Goal: Task Accomplishment & Management: Manage account settings

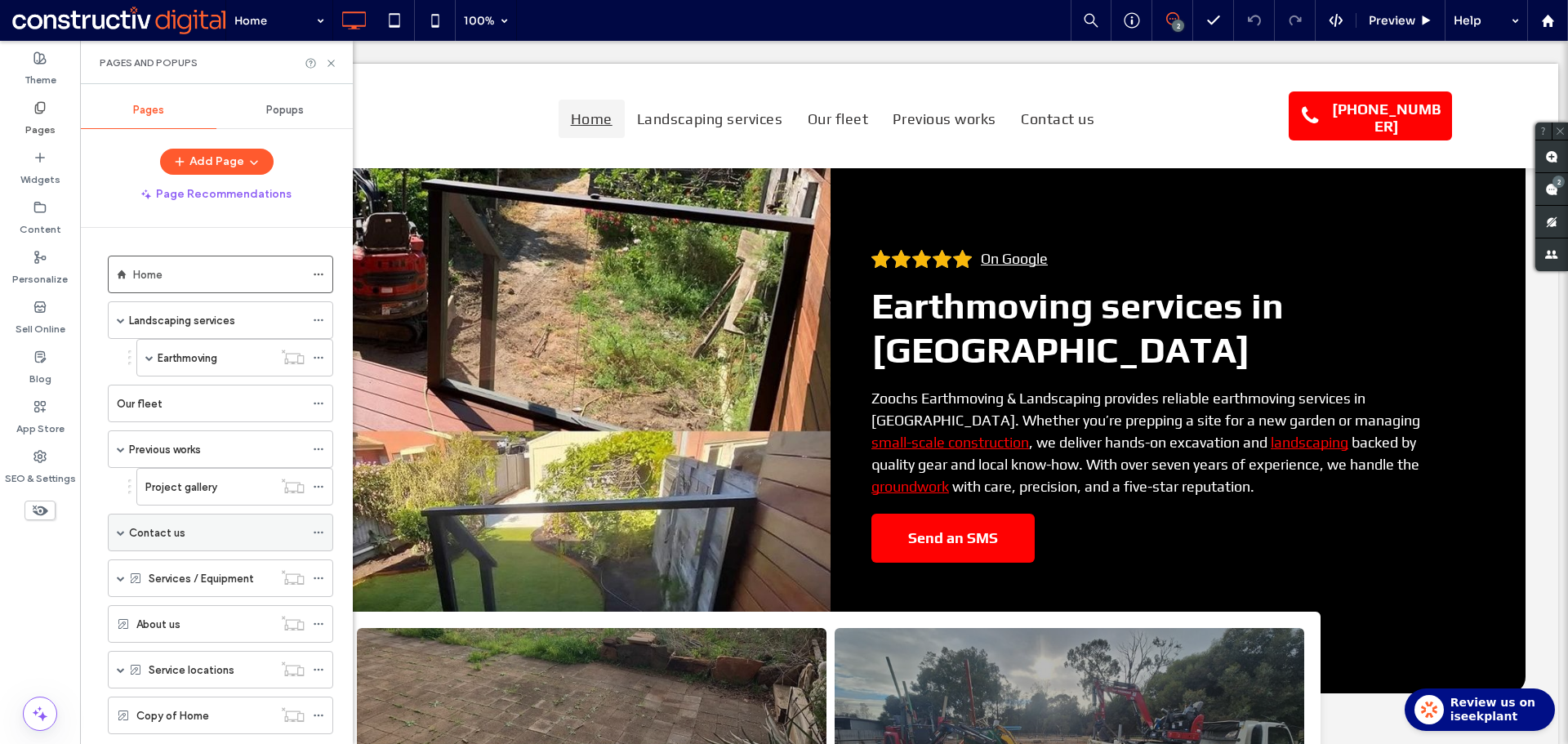
click at [123, 530] on span at bounding box center [121, 532] width 8 height 8
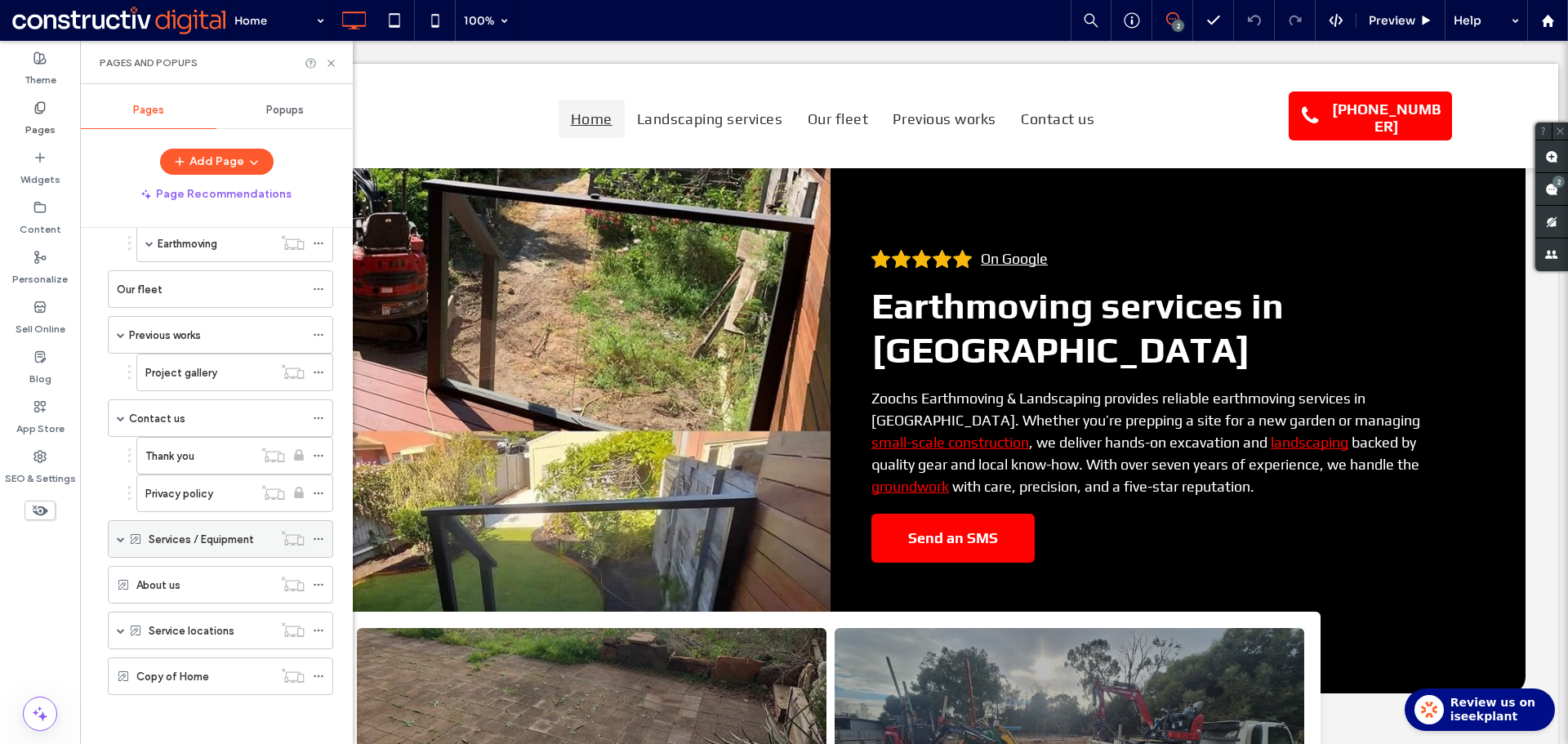
click at [122, 536] on span at bounding box center [121, 539] width 8 height 8
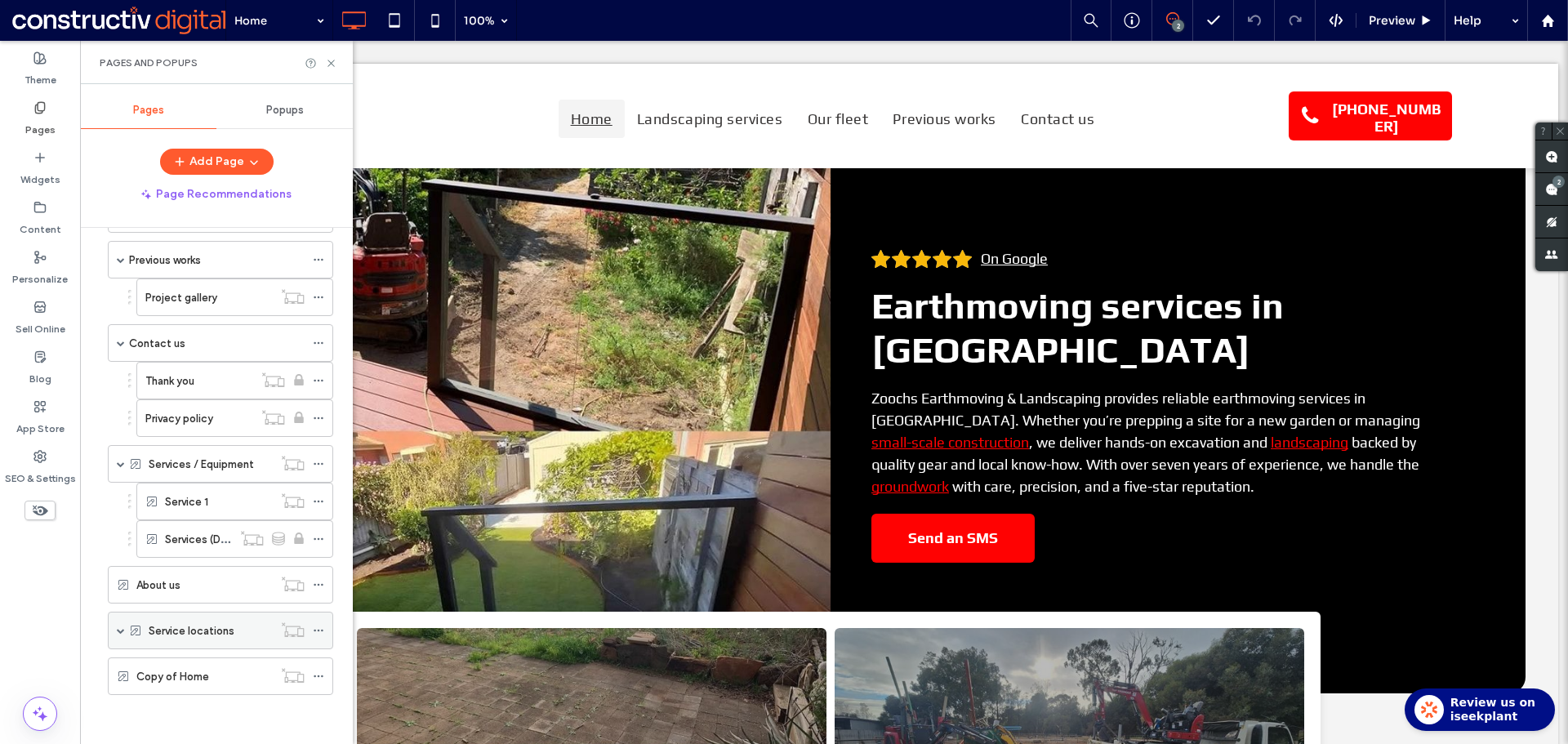
click at [120, 697] on div "Home Landscaping services Earthmoving Lawn Synthetic Installation Fencing Pool …" at bounding box center [211, 385] width 246 height 657
click at [117, 634] on span at bounding box center [121, 631] width 8 height 8
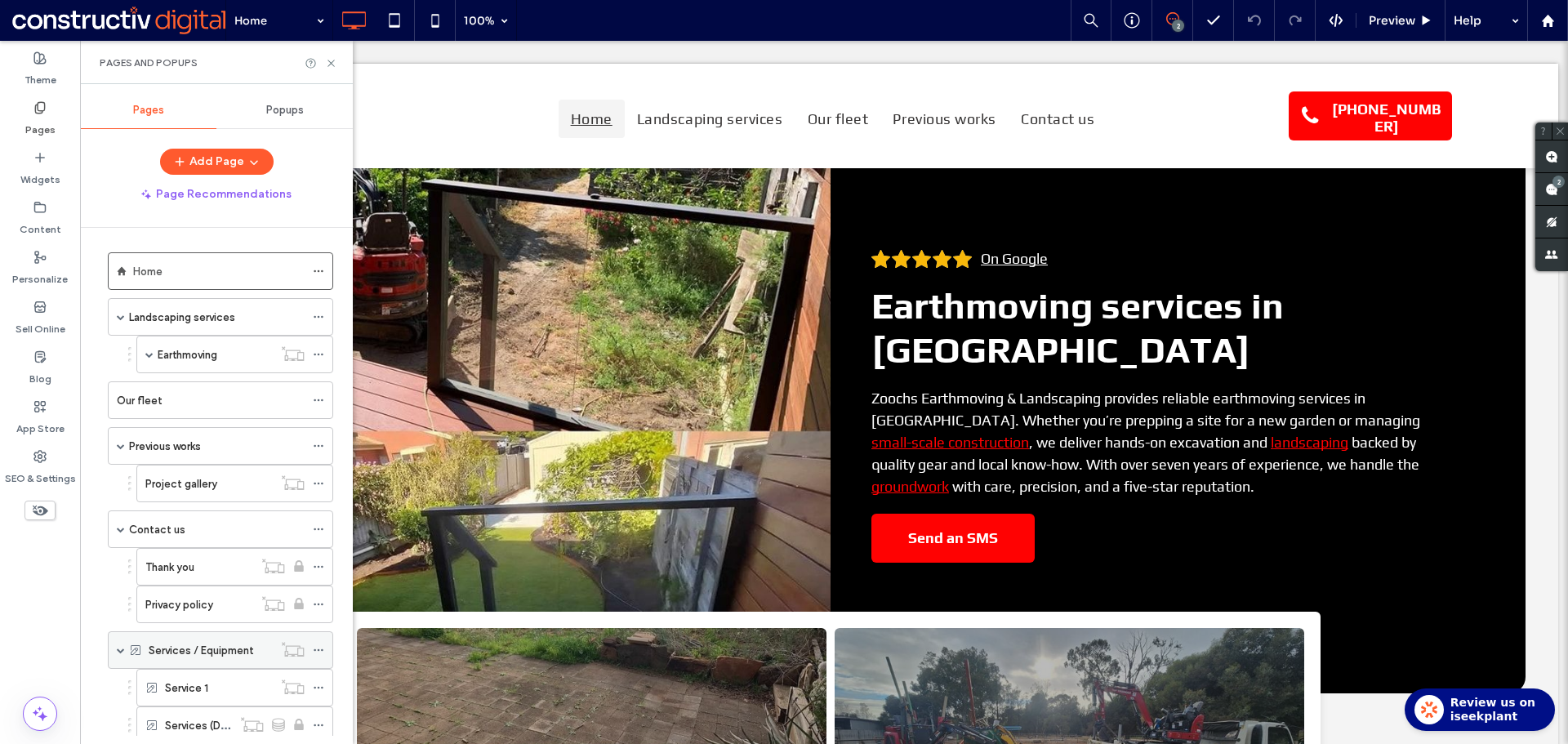
scroll to position [0, 0]
click at [149, 357] on span at bounding box center [149, 358] width 8 height 8
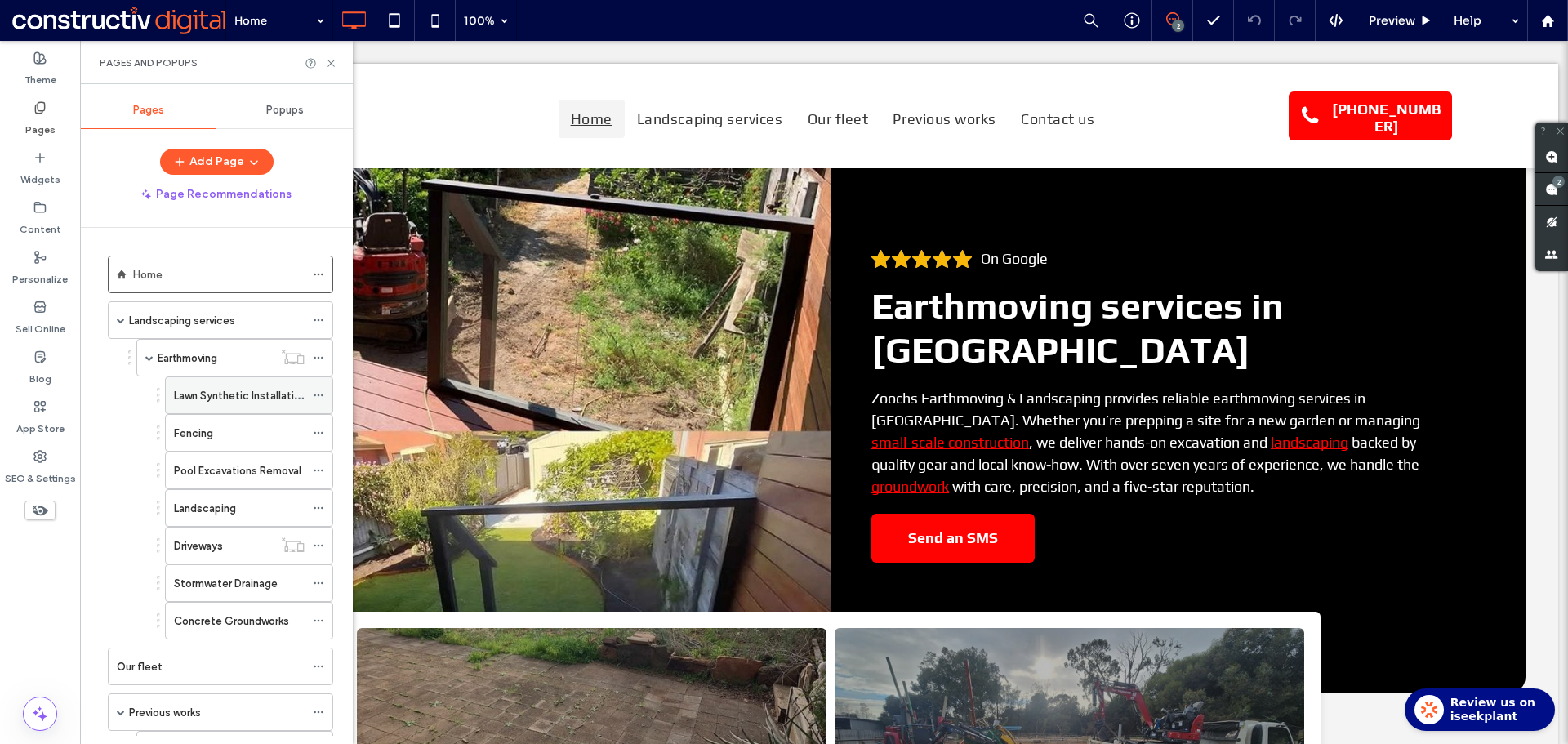
click at [214, 401] on label "Lawn Synthetic Installation" at bounding box center [239, 395] width 132 height 29
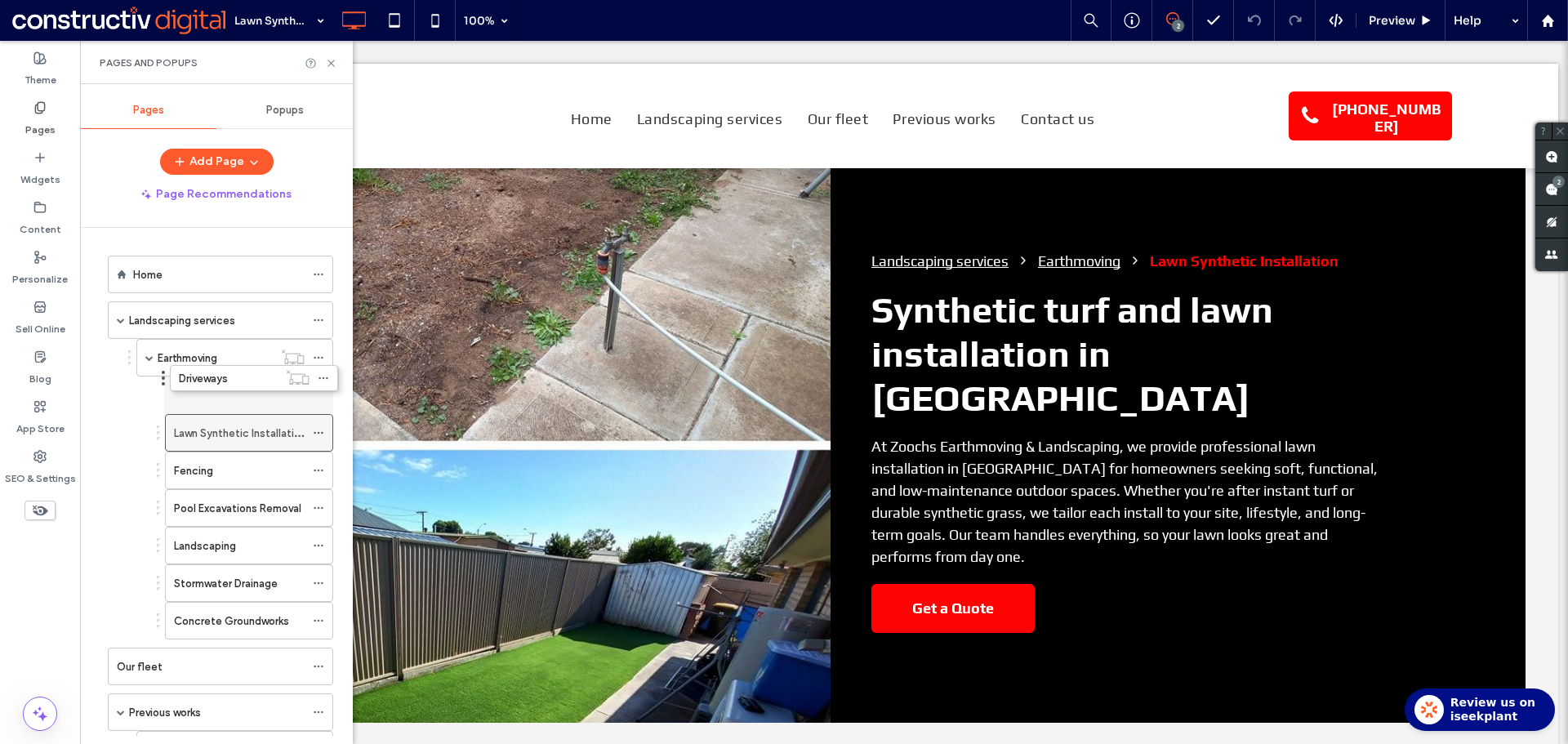
drag, startPoint x: 214, startPoint y: 535, endPoint x: 214, endPoint y: 384, distance: 151.0
drag, startPoint x: 218, startPoint y: 546, endPoint x: 221, endPoint y: 376, distance: 170.0
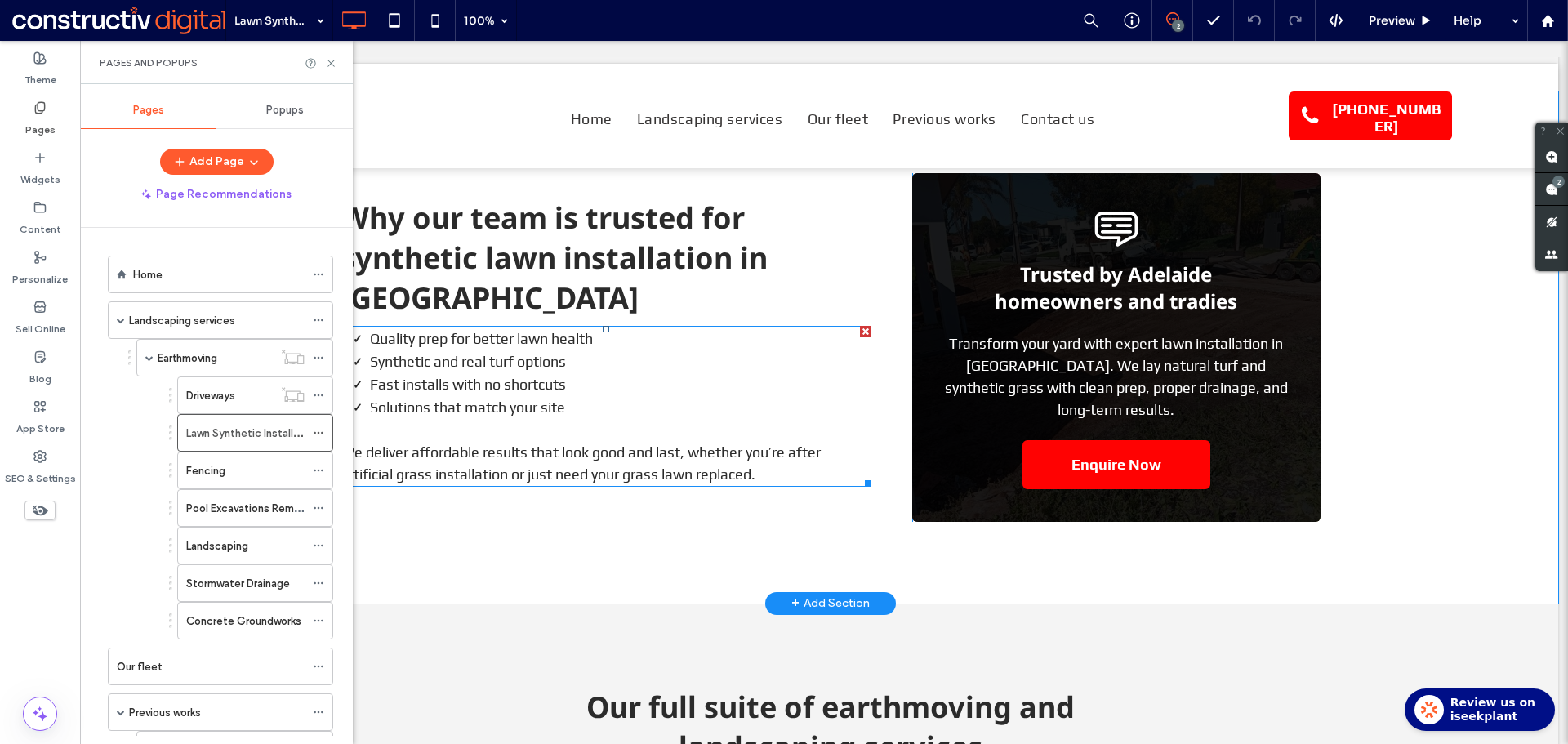
scroll to position [1470, 0]
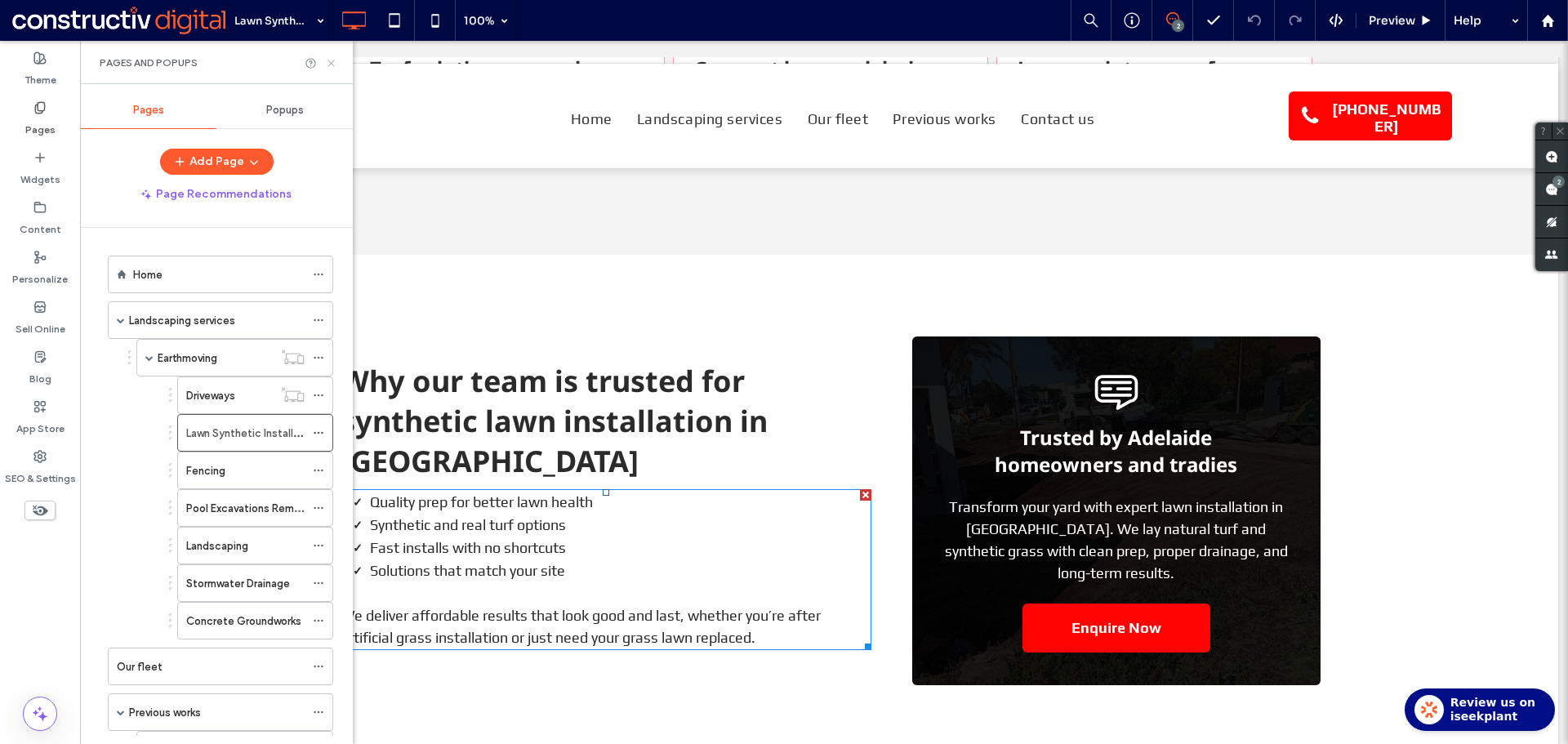
click at [332, 62] on use at bounding box center [331, 63] width 7 height 7
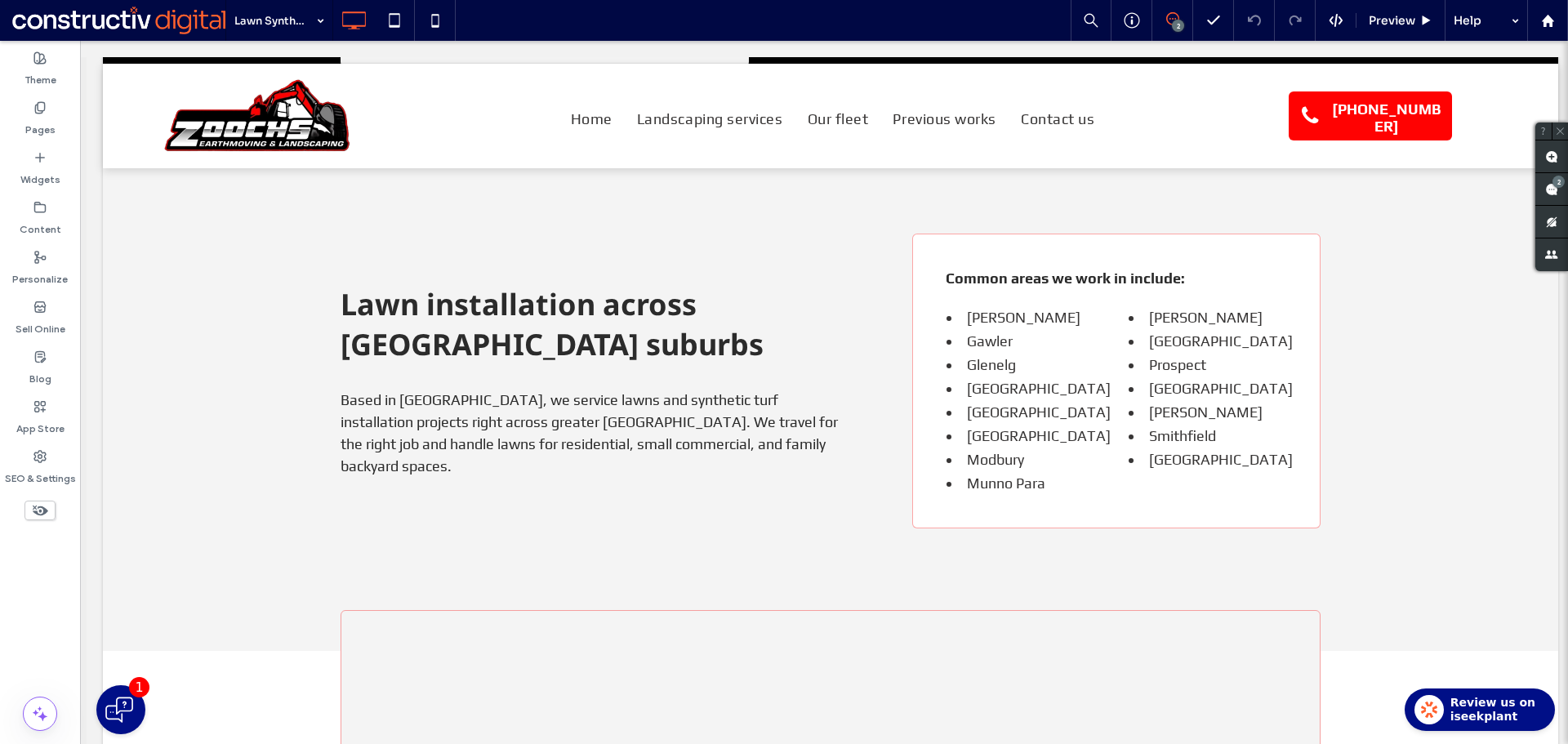
scroll to position [3921, 0]
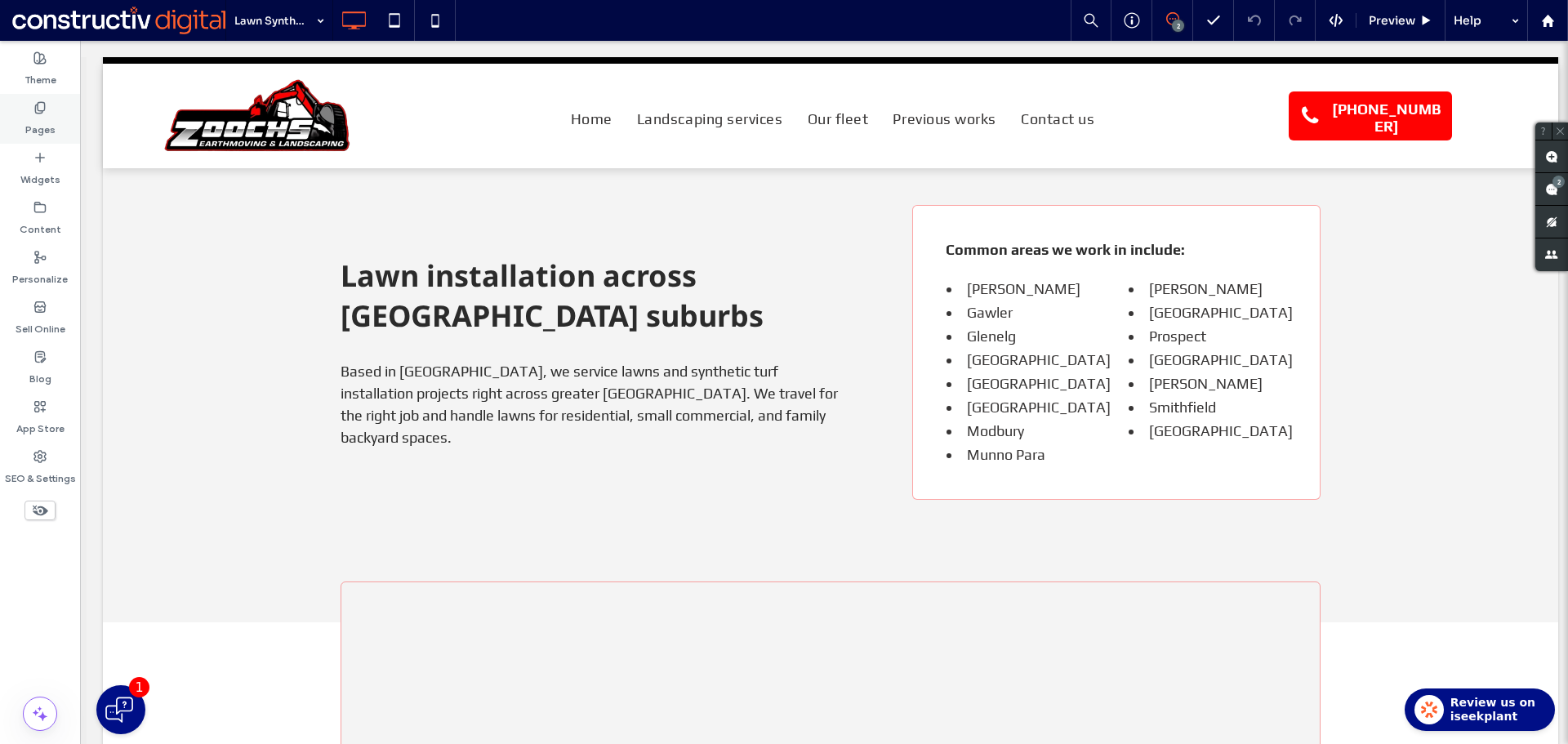
click at [36, 129] on label "Pages" at bounding box center [40, 125] width 30 height 23
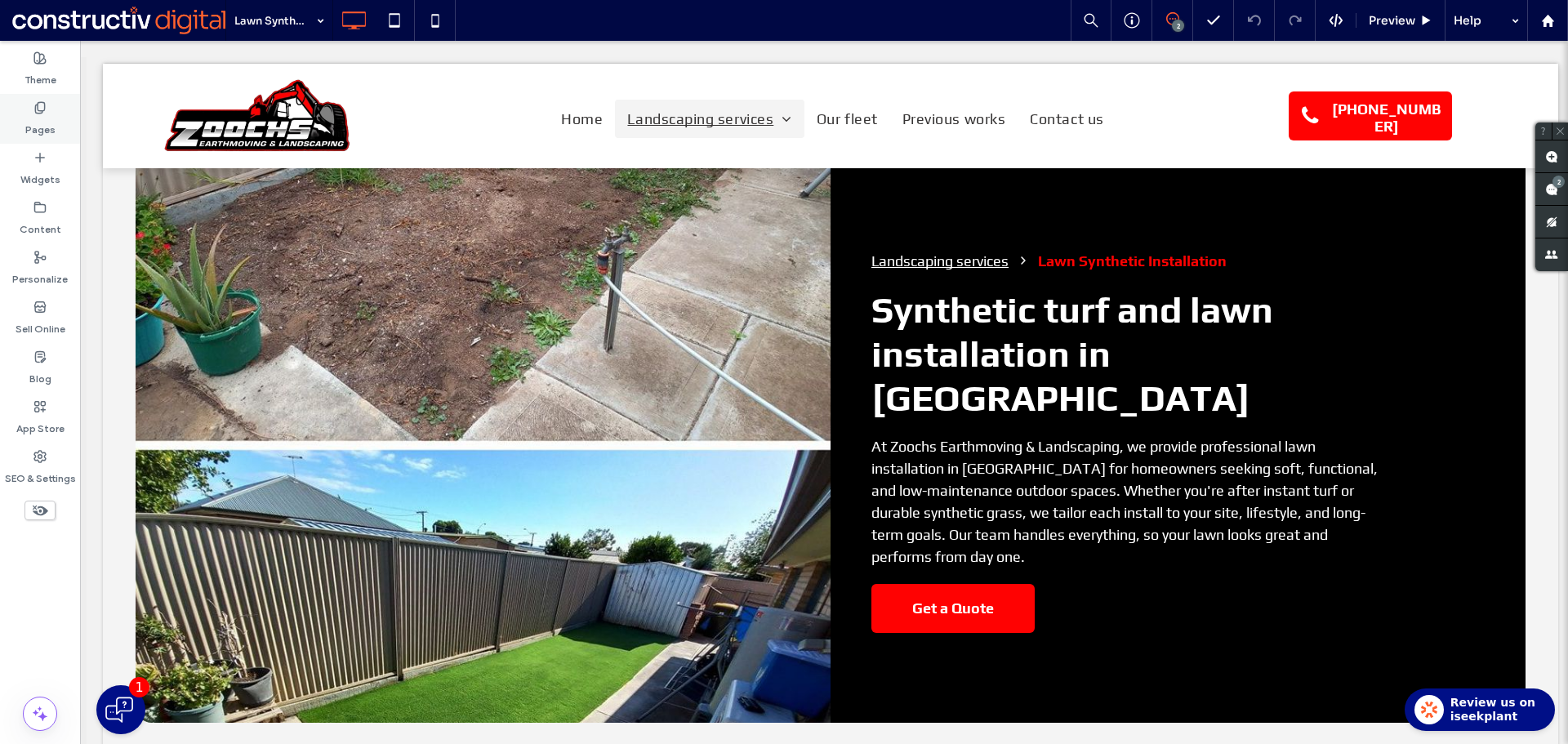
click at [30, 112] on div "Pages" at bounding box center [40, 119] width 80 height 50
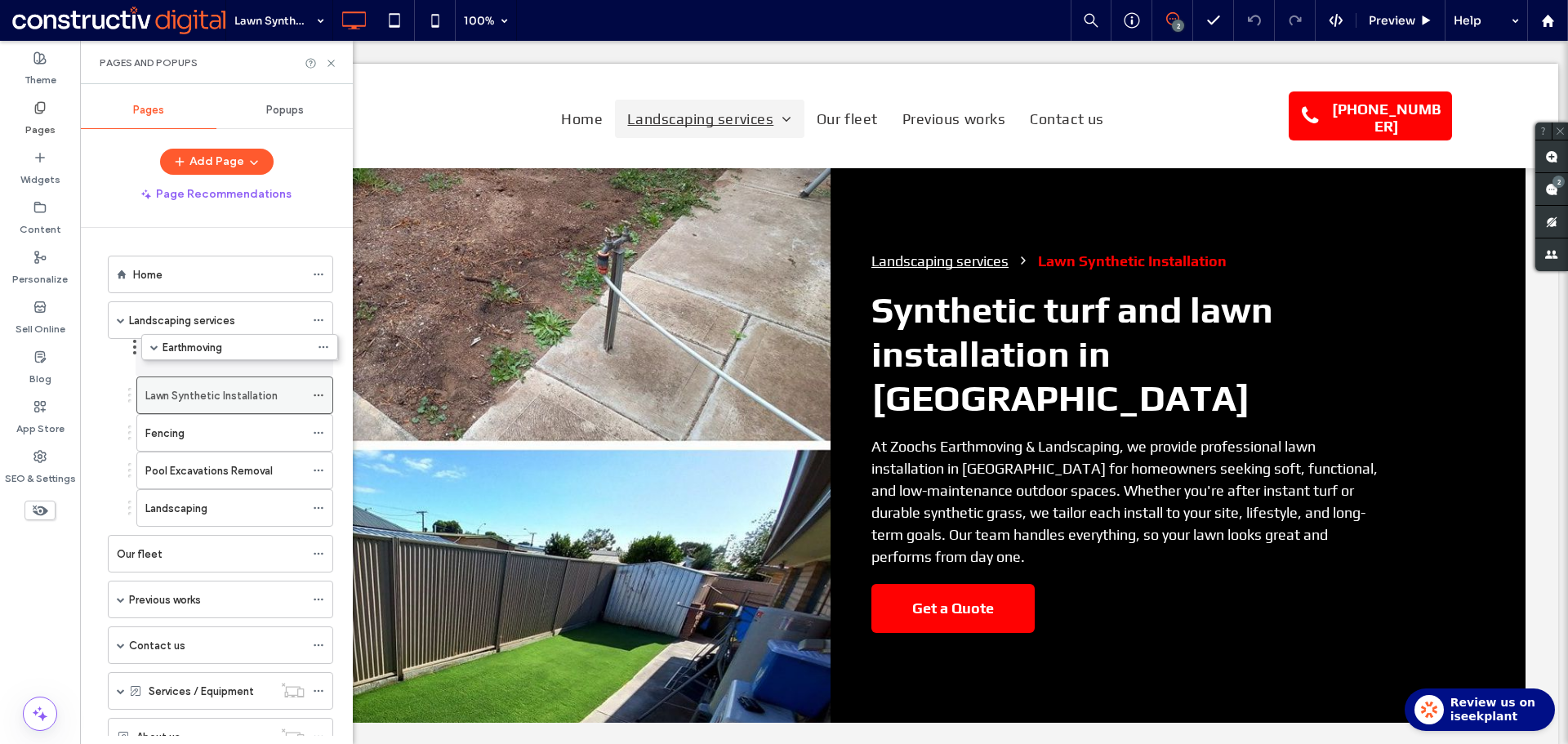
drag, startPoint x: 187, startPoint y: 508, endPoint x: 191, endPoint y: 348, distance: 160.0
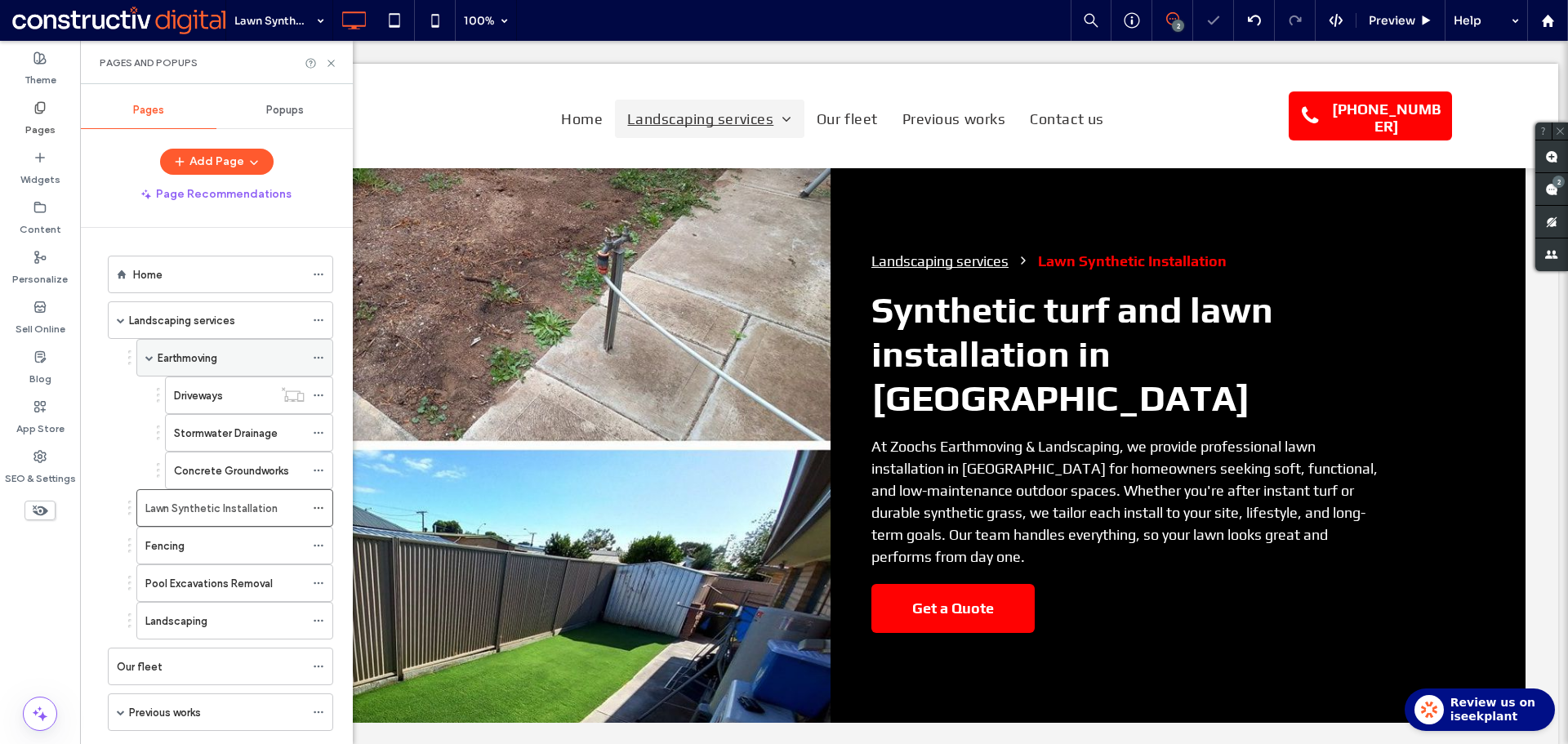
click at [149, 359] on span at bounding box center [149, 358] width 8 height 8
